Goal: Information Seeking & Learning: Understand process/instructions

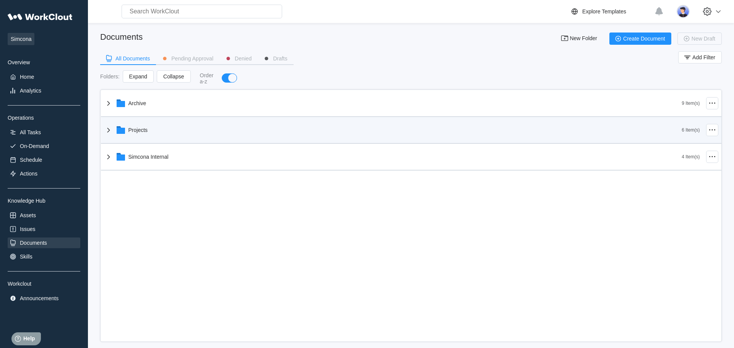
click at [132, 132] on div "Projects" at bounding box center [139, 130] width 20 height 6
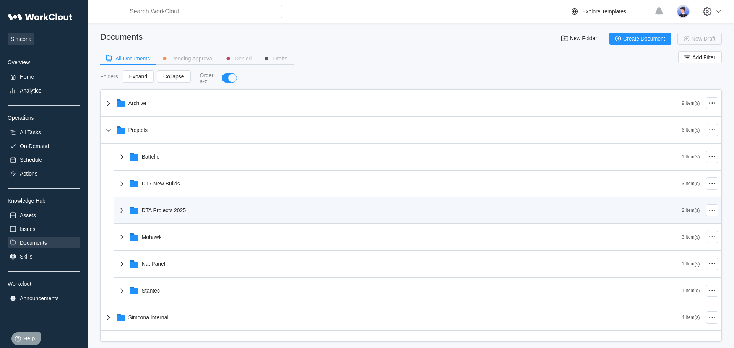
click at [153, 211] on div "DTA Projects 2025" at bounding box center [164, 210] width 44 height 6
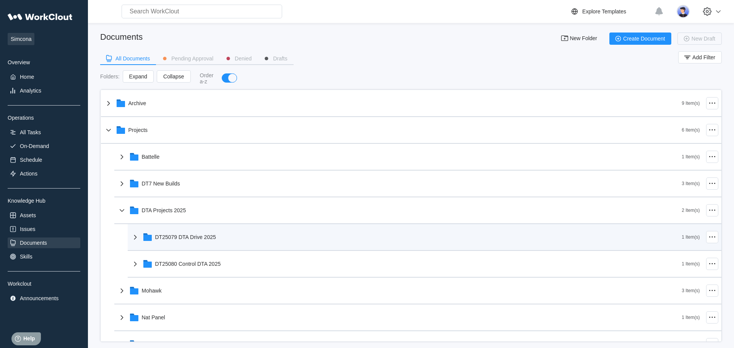
click at [163, 238] on div "DT25079 DTA Drive 2025" at bounding box center [185, 237] width 61 height 6
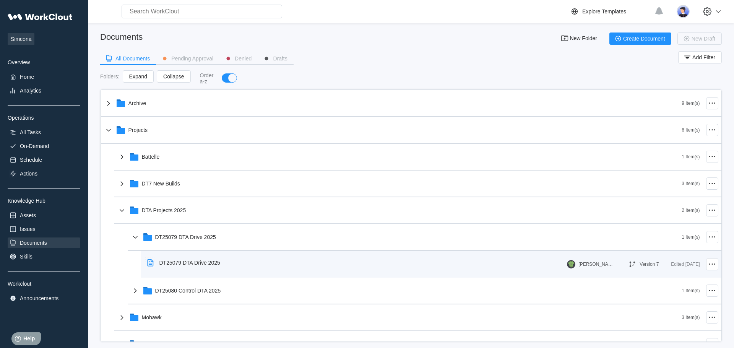
click at [171, 265] on div "DT25079 DTA Drive 2025" at bounding box center [189, 263] width 61 height 6
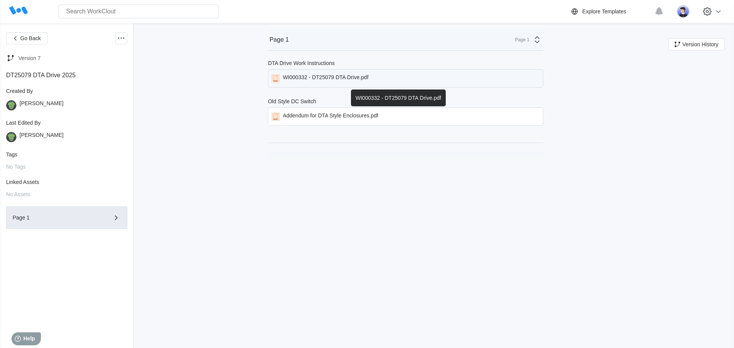
click at [284, 79] on div "WI000332 - DT25079 DTA Drive.pdf" at bounding box center [326, 78] width 86 height 8
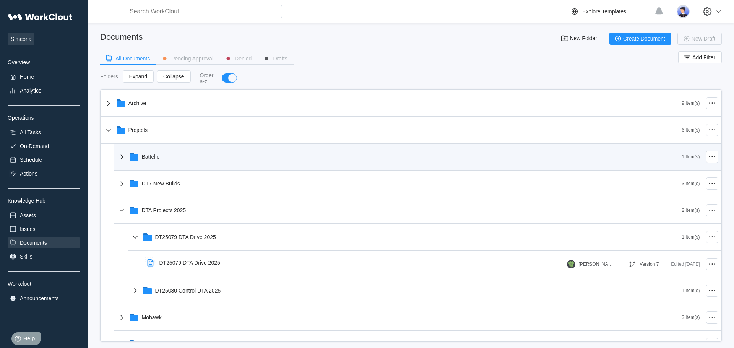
click at [140, 154] on div "Battelle" at bounding box center [399, 157] width 565 height 20
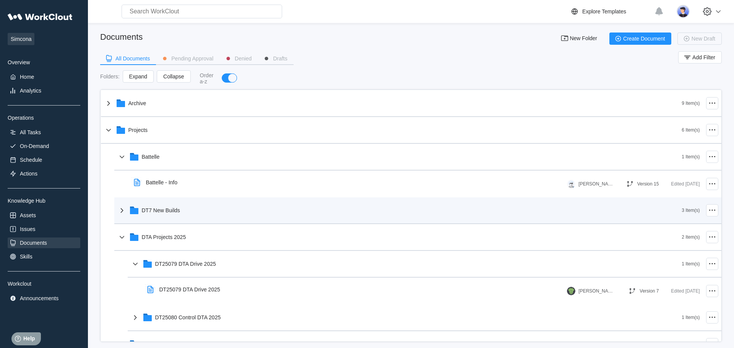
click at [151, 211] on div "DT7 New Builds" at bounding box center [161, 210] width 38 height 6
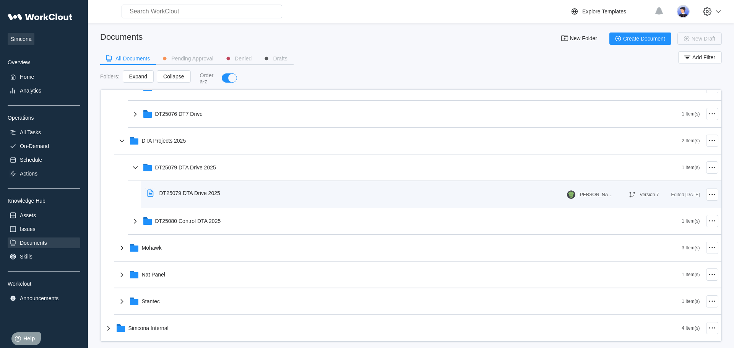
scroll to position [177, 0]
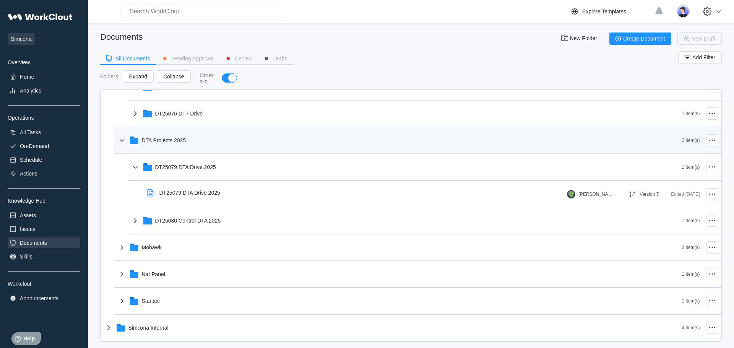
click at [153, 141] on div "DTA Projects 2025" at bounding box center [164, 140] width 44 height 6
click at [163, 145] on div "DT25067 DT7 Remote" at bounding box center [407, 140] width 552 height 20
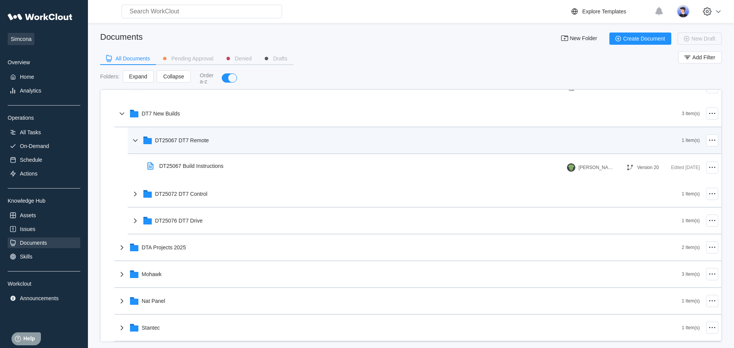
click at [163, 145] on div "DT25067 DT7 Remote" at bounding box center [407, 140] width 552 height 20
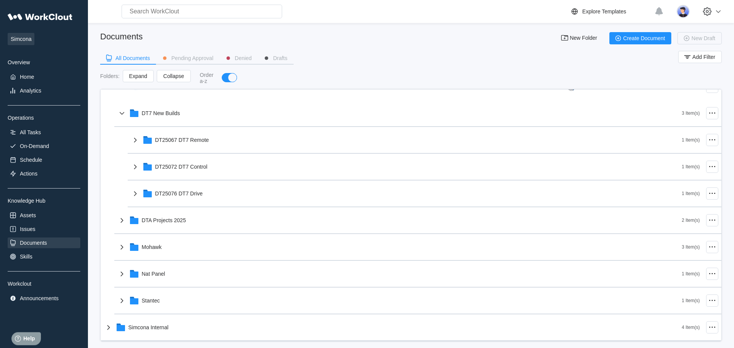
scroll to position [0, 0]
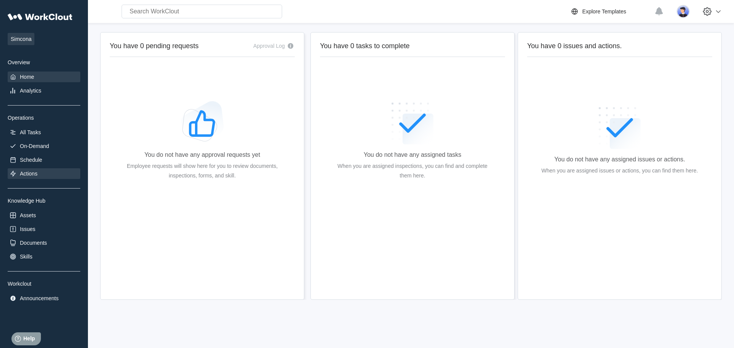
click at [31, 175] on div "Actions" at bounding box center [29, 174] width 18 height 6
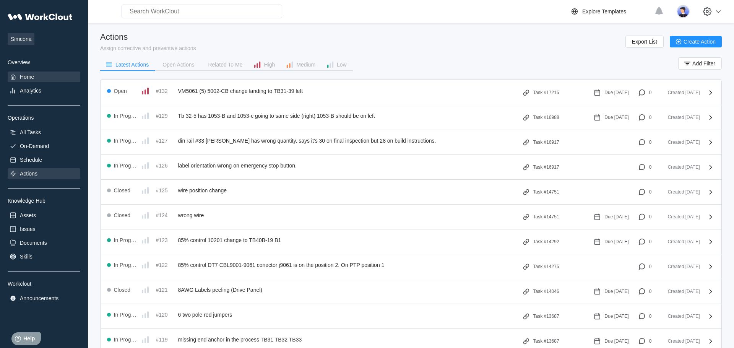
click at [22, 79] on div "Home" at bounding box center [27, 77] width 14 height 6
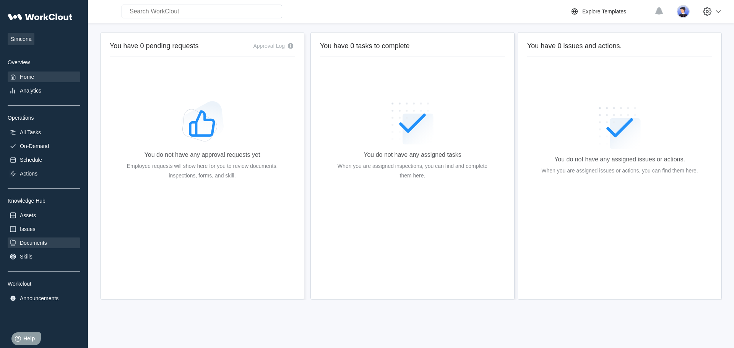
click at [40, 244] on div "Documents" at bounding box center [33, 243] width 27 height 6
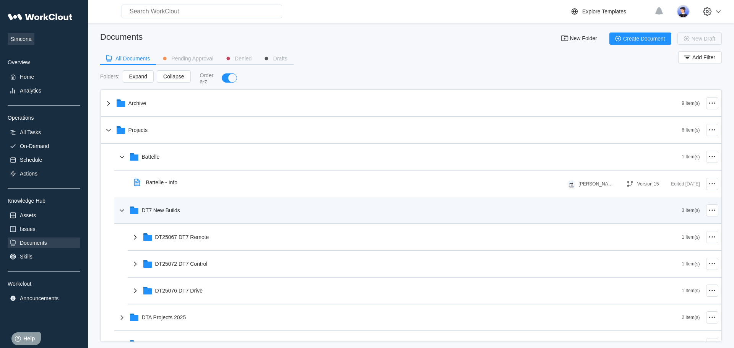
click at [164, 213] on div "DT7 New Builds" at bounding box center [161, 210] width 38 height 6
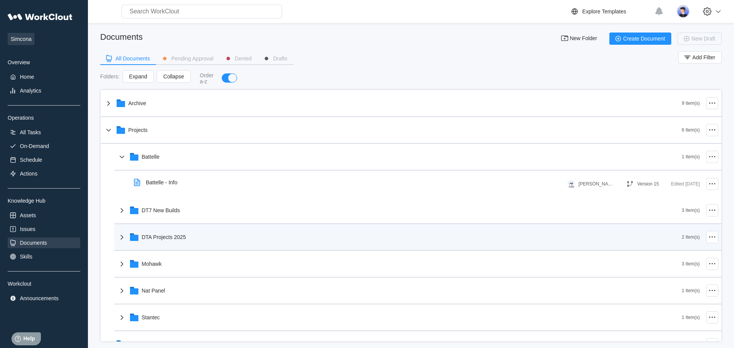
click at [160, 240] on div "DTA Projects 2025" at bounding box center [164, 237] width 44 height 6
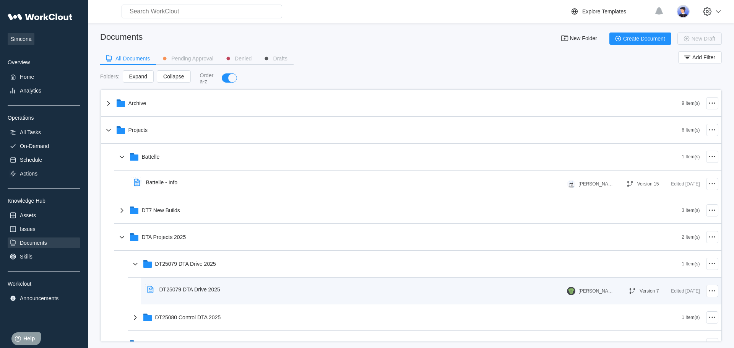
scroll to position [44, 0]
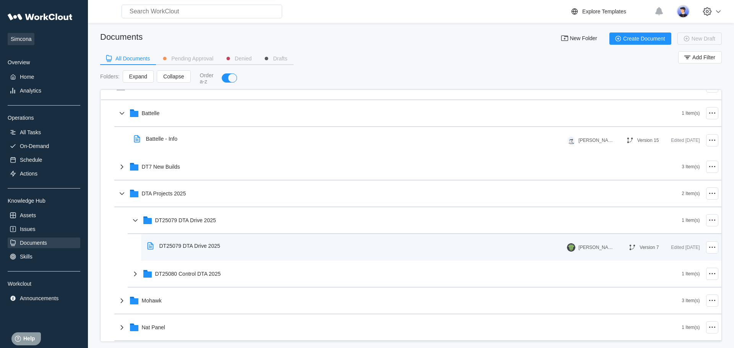
click at [175, 247] on div "DT25079 DTA Drive 2025" at bounding box center [189, 246] width 61 height 6
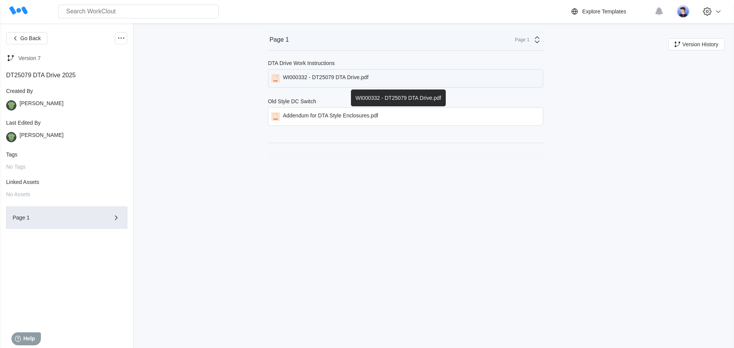
click at [302, 80] on div "WI000332 - DT25079 DTA Drive.pdf" at bounding box center [326, 78] width 86 height 8
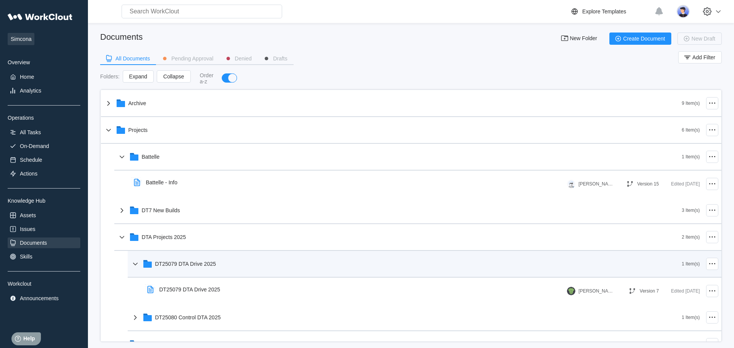
click at [199, 265] on div "DT25079 DTA Drive 2025" at bounding box center [185, 264] width 61 height 6
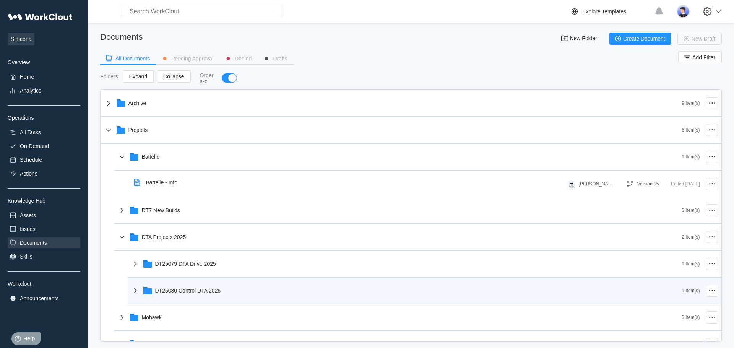
click at [195, 288] on div "DT25080 Control DTA 2025" at bounding box center [407, 291] width 552 height 20
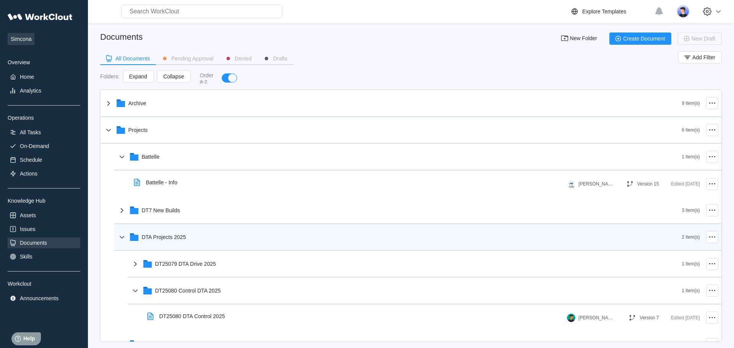
click at [168, 244] on div "DTA Projects 2025" at bounding box center [399, 237] width 565 height 20
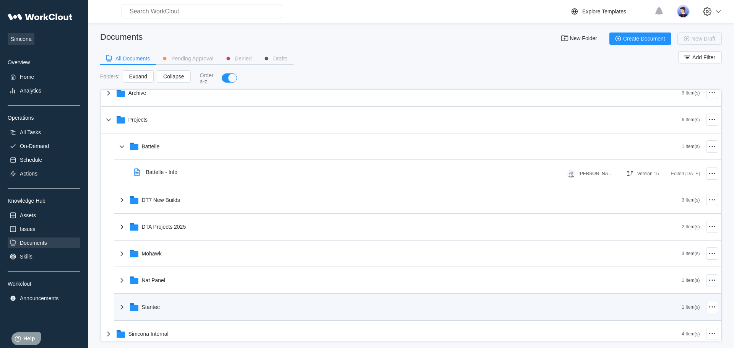
scroll to position [16, 0]
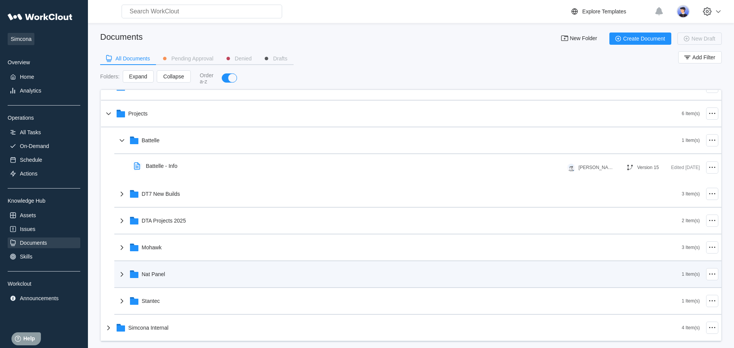
click at [153, 272] on div "Nat Panel" at bounding box center [153, 274] width 23 height 6
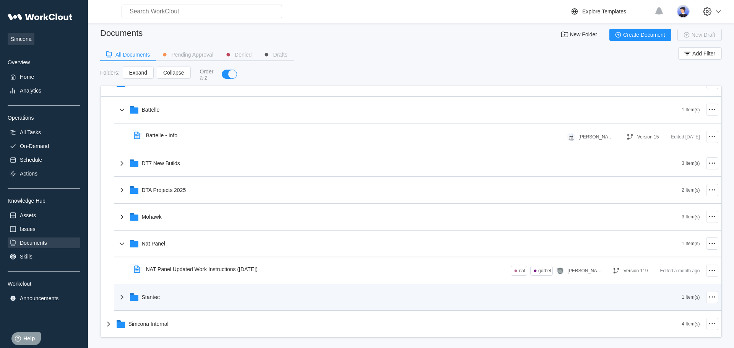
scroll to position [10, 0]
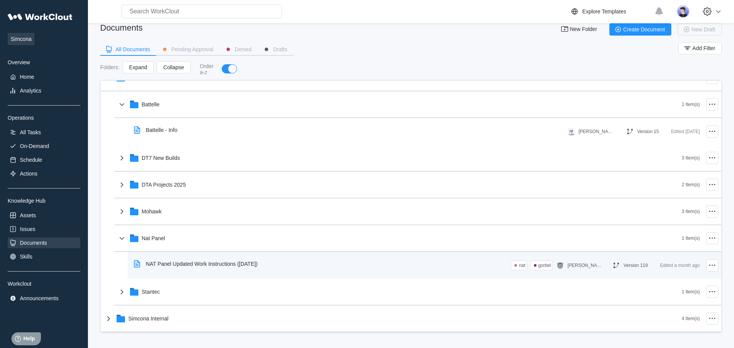
click at [195, 264] on div "NAT Panel Updated Work Instructions ([DATE])" at bounding box center [202, 264] width 112 height 6
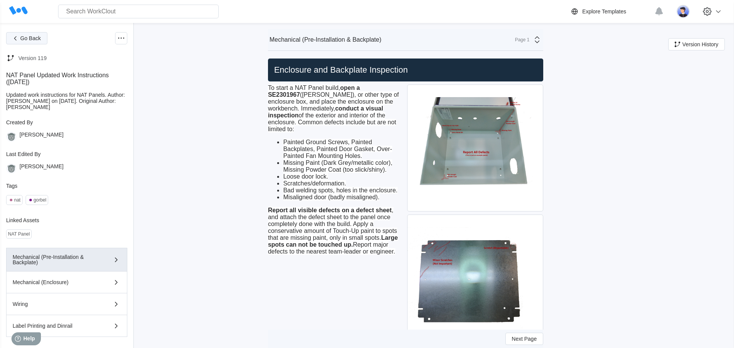
click at [26, 36] on span "Go Back" at bounding box center [30, 38] width 21 height 5
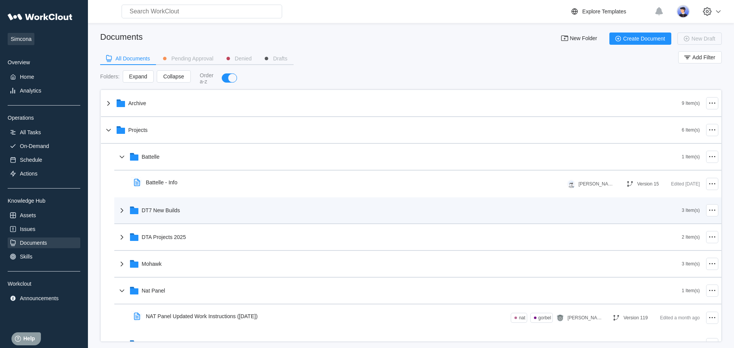
click at [155, 212] on div "DT7 New Builds" at bounding box center [161, 210] width 38 height 6
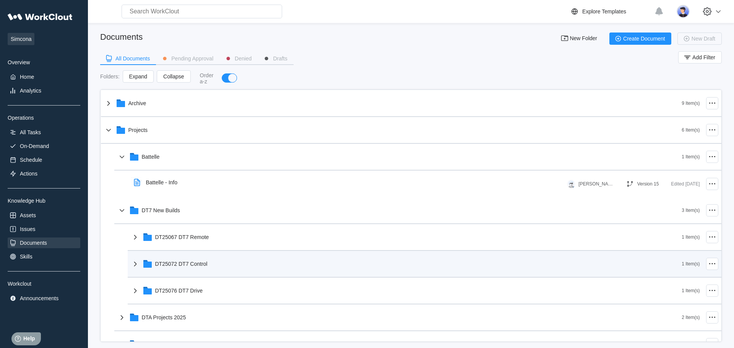
click at [202, 267] on div "DT25072 DT7 Control" at bounding box center [181, 264] width 52 height 6
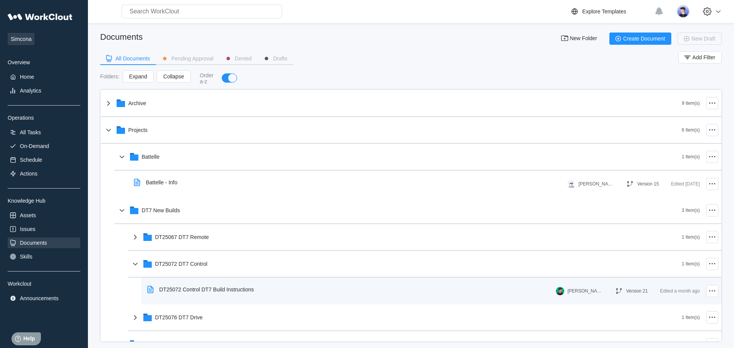
click at [196, 291] on div "DT25072 Control DT7 Build Instructions" at bounding box center [206, 289] width 94 height 6
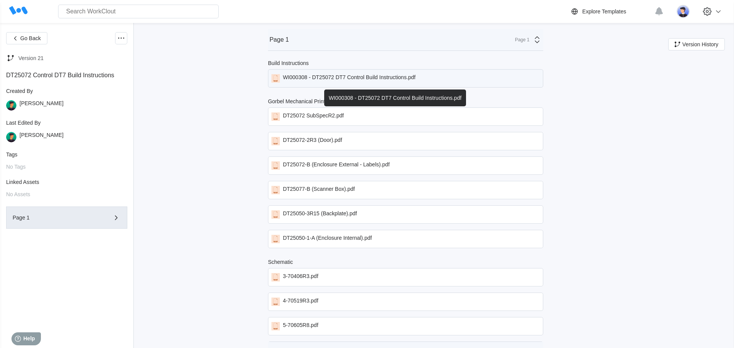
click at [380, 82] on div "WI000308 - DT25072 DT7 Control Build Instructions.pdf" at bounding box center [349, 78] width 133 height 8
